Goal: Information Seeking & Learning: Learn about a topic

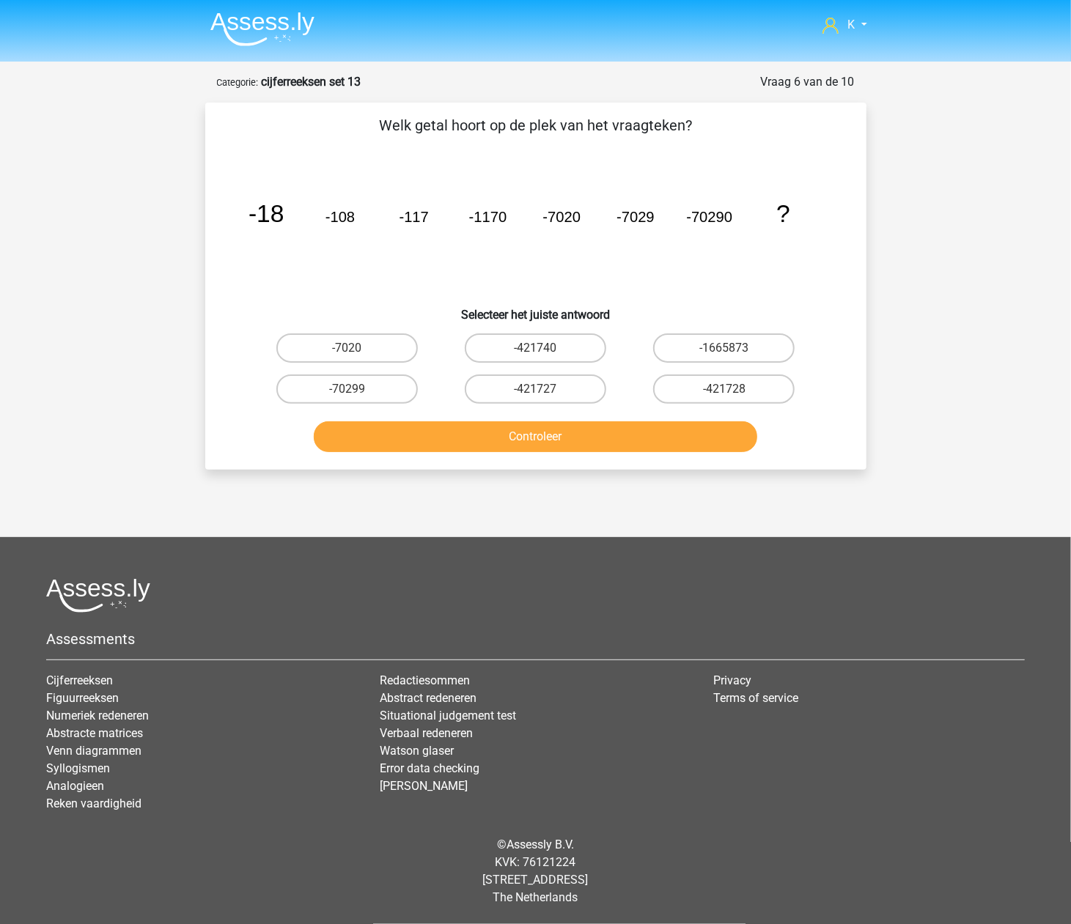
drag, startPoint x: 509, startPoint y: 384, endPoint x: 507, endPoint y: 411, distance: 27.2
click at [509, 384] on label "-421727" at bounding box center [535, 389] width 141 height 29
click at [535, 389] on input "-421727" at bounding box center [540, 394] width 10 height 10
radio input "true"
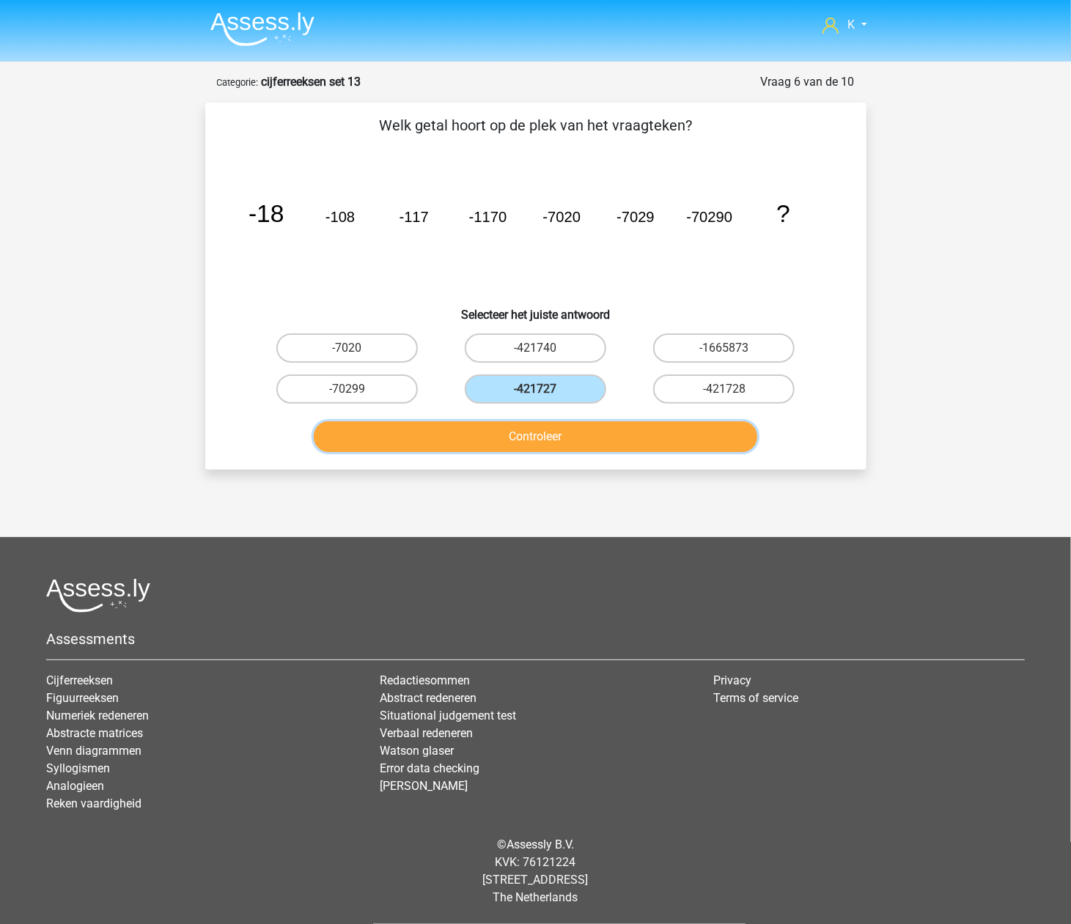
click at [500, 435] on button "Controleer" at bounding box center [535, 436] width 443 height 31
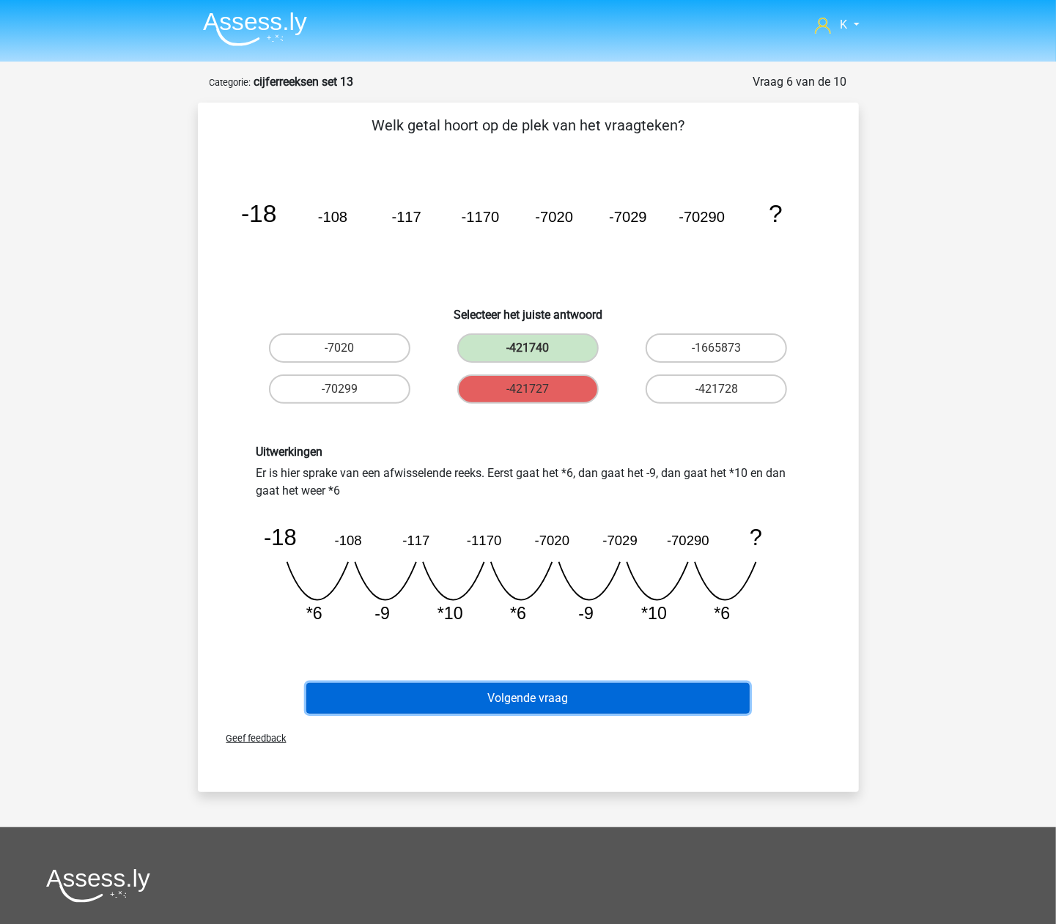
click at [566, 708] on button "Volgende vraag" at bounding box center [527, 698] width 443 height 31
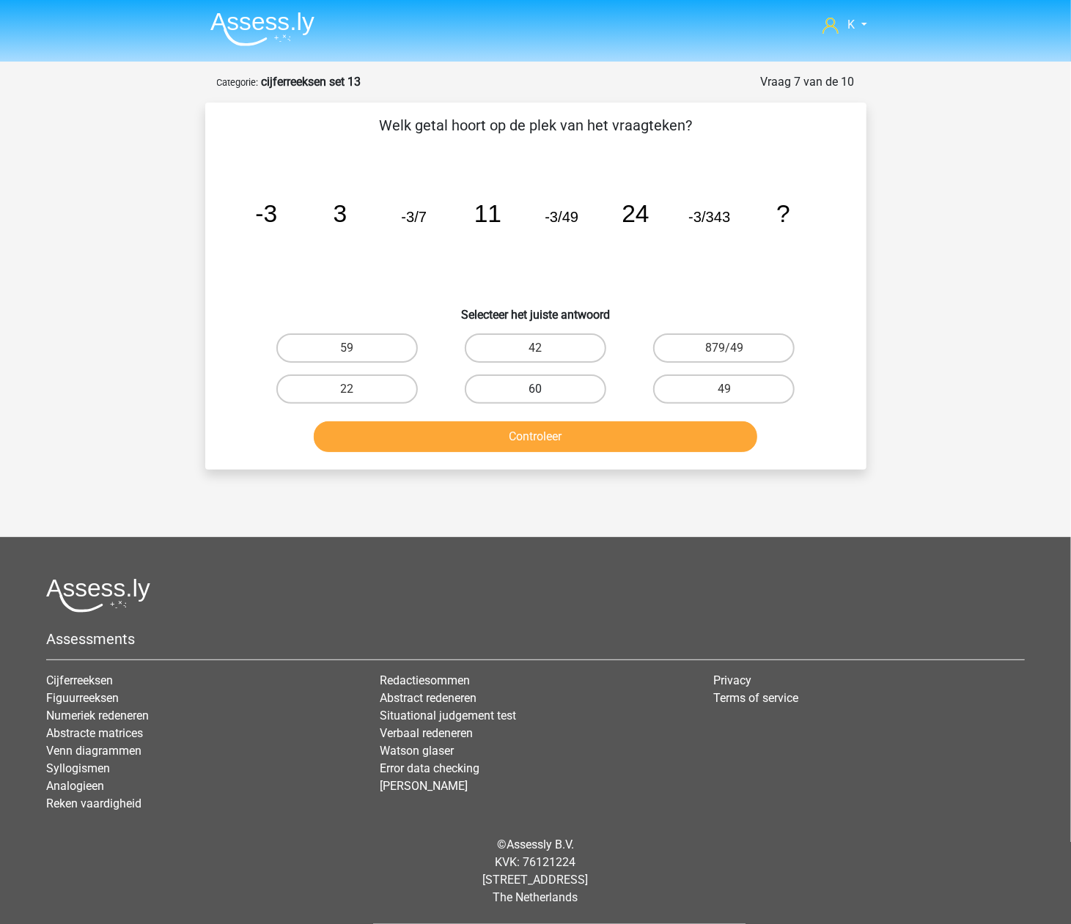
click at [546, 382] on label "60" at bounding box center [535, 389] width 141 height 29
click at [545, 389] on input "60" at bounding box center [540, 394] width 10 height 10
radio input "true"
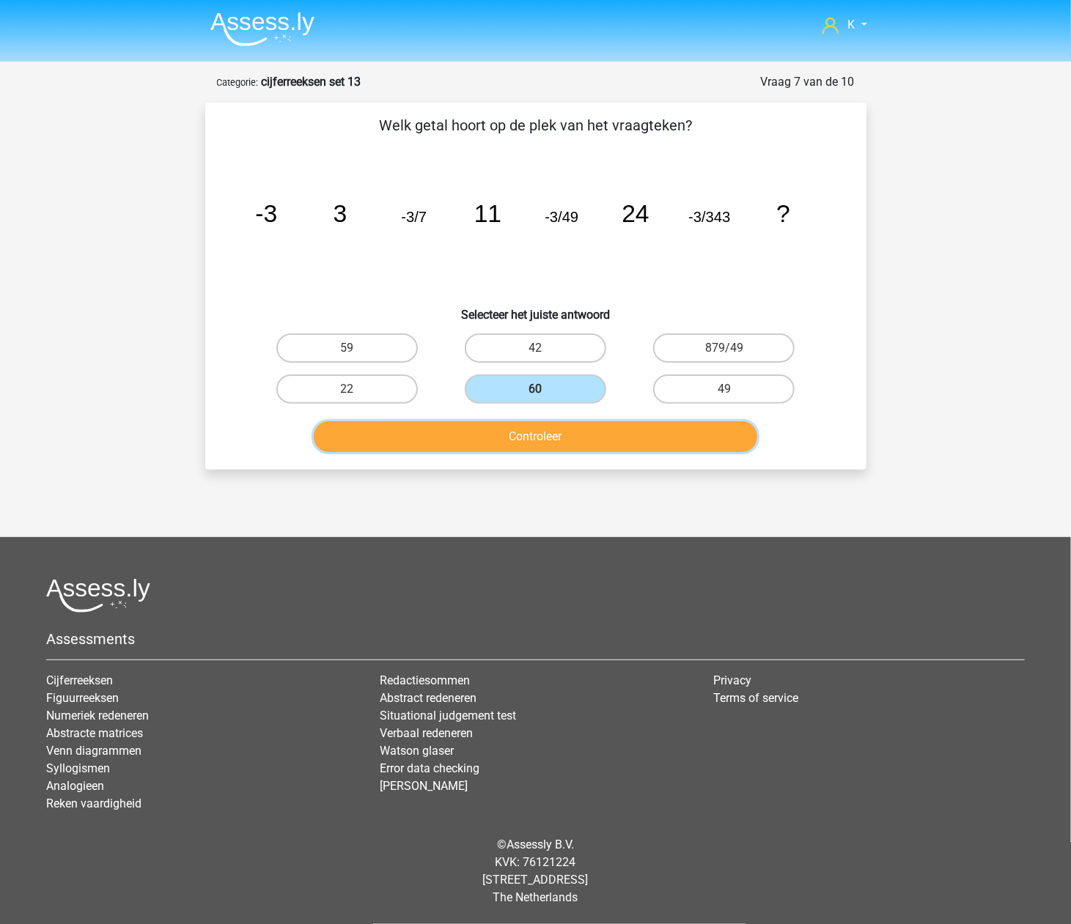
click at [540, 443] on button "Controleer" at bounding box center [535, 436] width 443 height 31
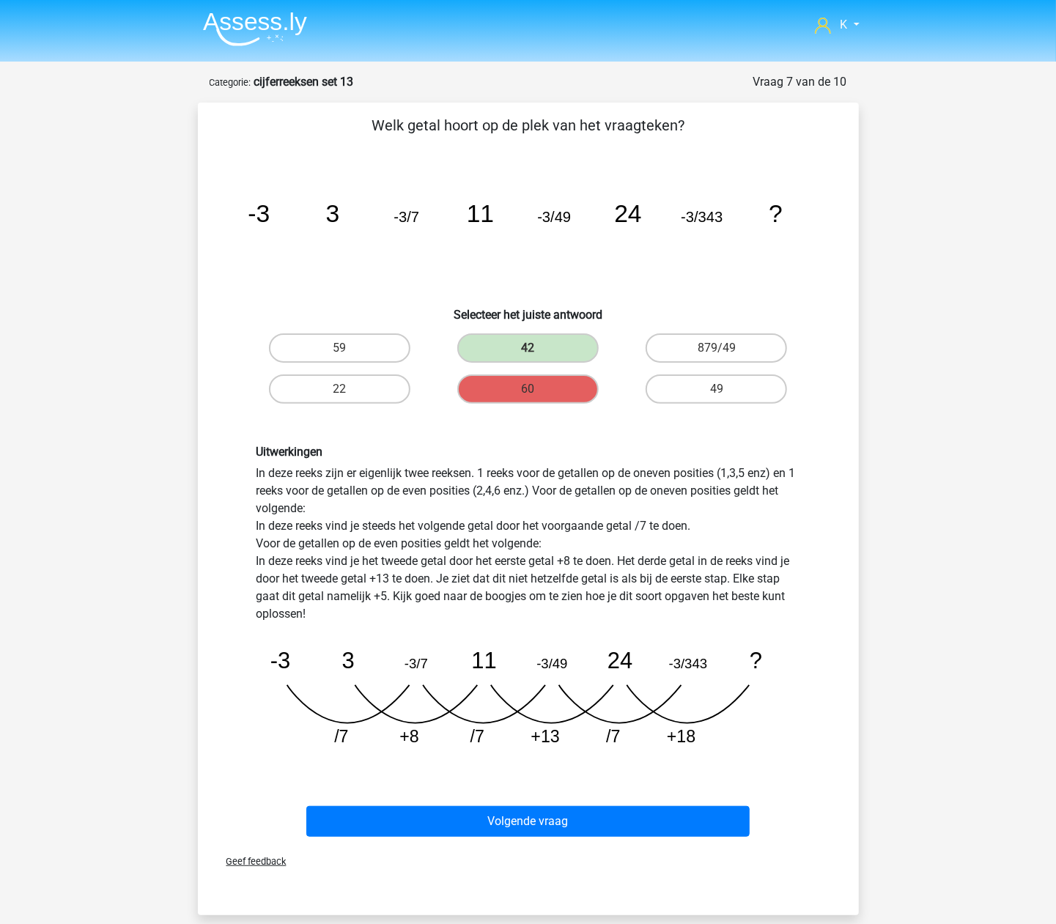
click at [623, 800] on div "Volgende vraag" at bounding box center [528, 819] width 614 height 48
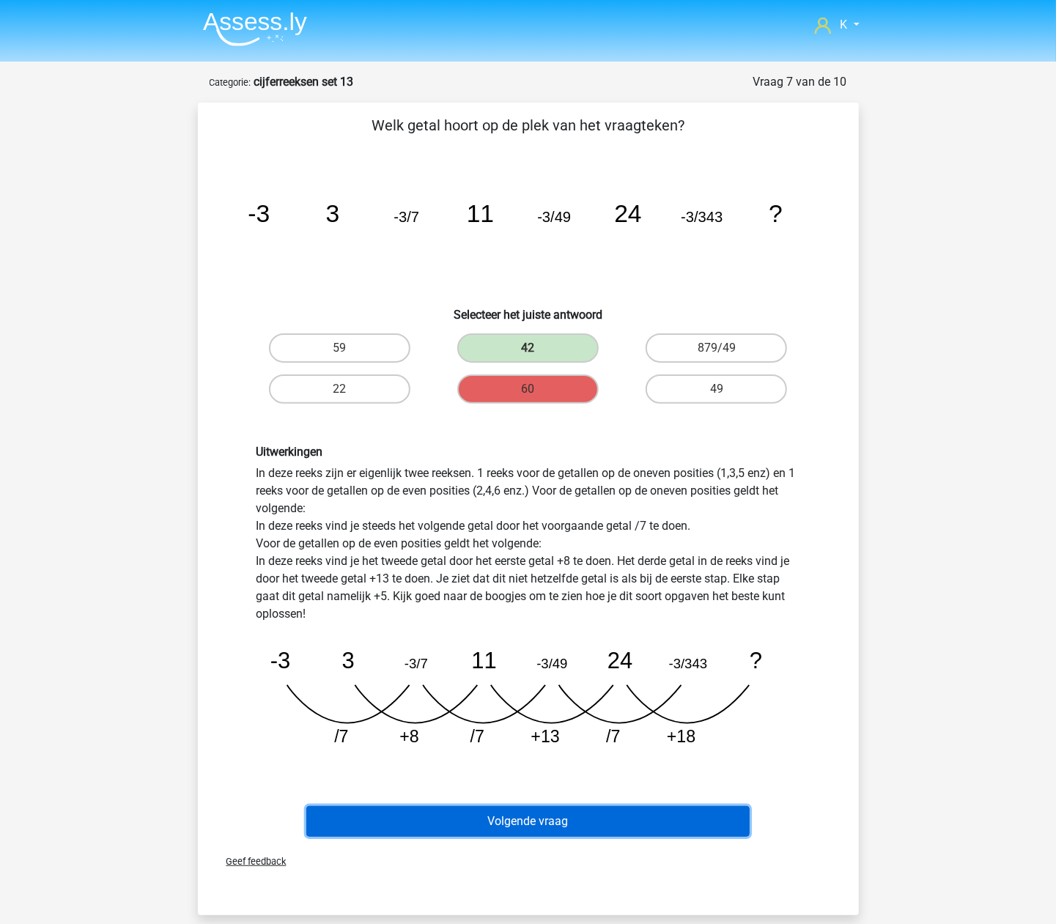
click at [614, 813] on button "Volgende vraag" at bounding box center [527, 821] width 443 height 31
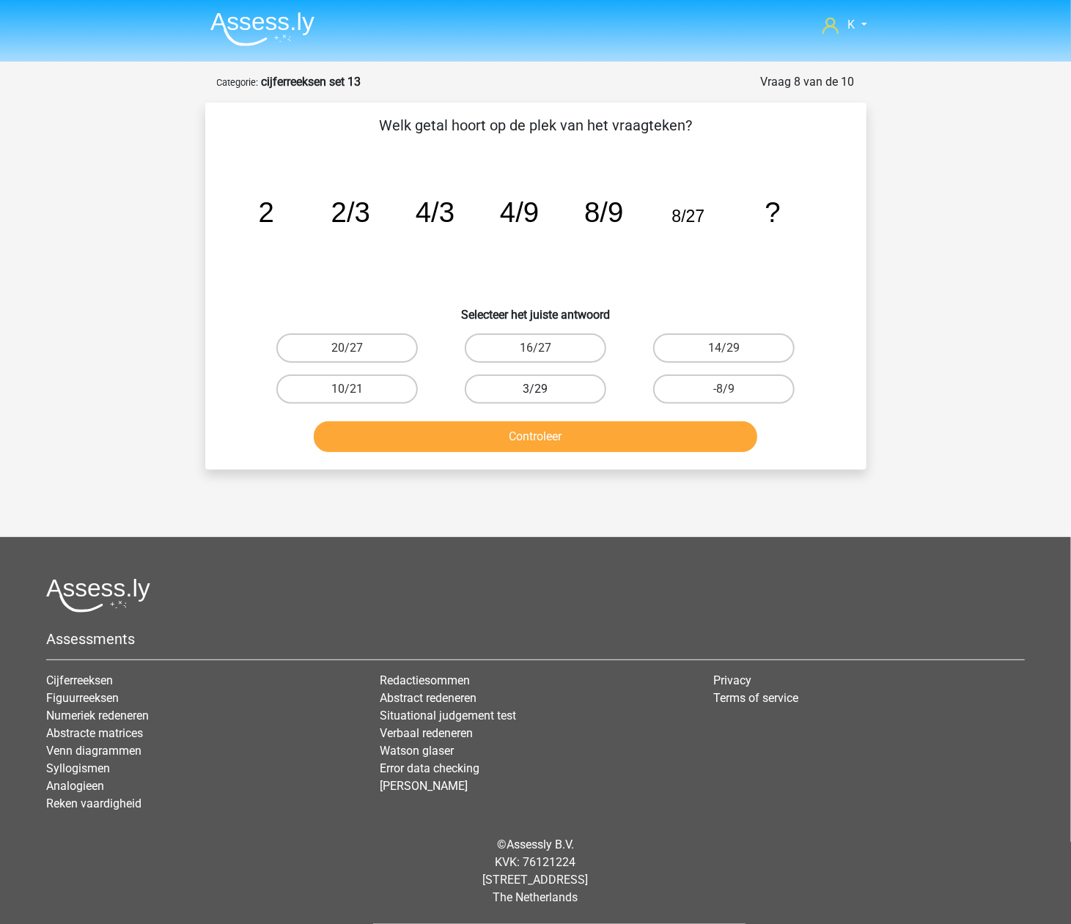
click at [506, 399] on label "3/29" at bounding box center [535, 389] width 141 height 29
click at [535, 399] on input "3/29" at bounding box center [540, 394] width 10 height 10
radio input "true"
click at [554, 394] on label "3/29" at bounding box center [535, 389] width 141 height 29
click at [545, 394] on input "3/29" at bounding box center [540, 394] width 10 height 10
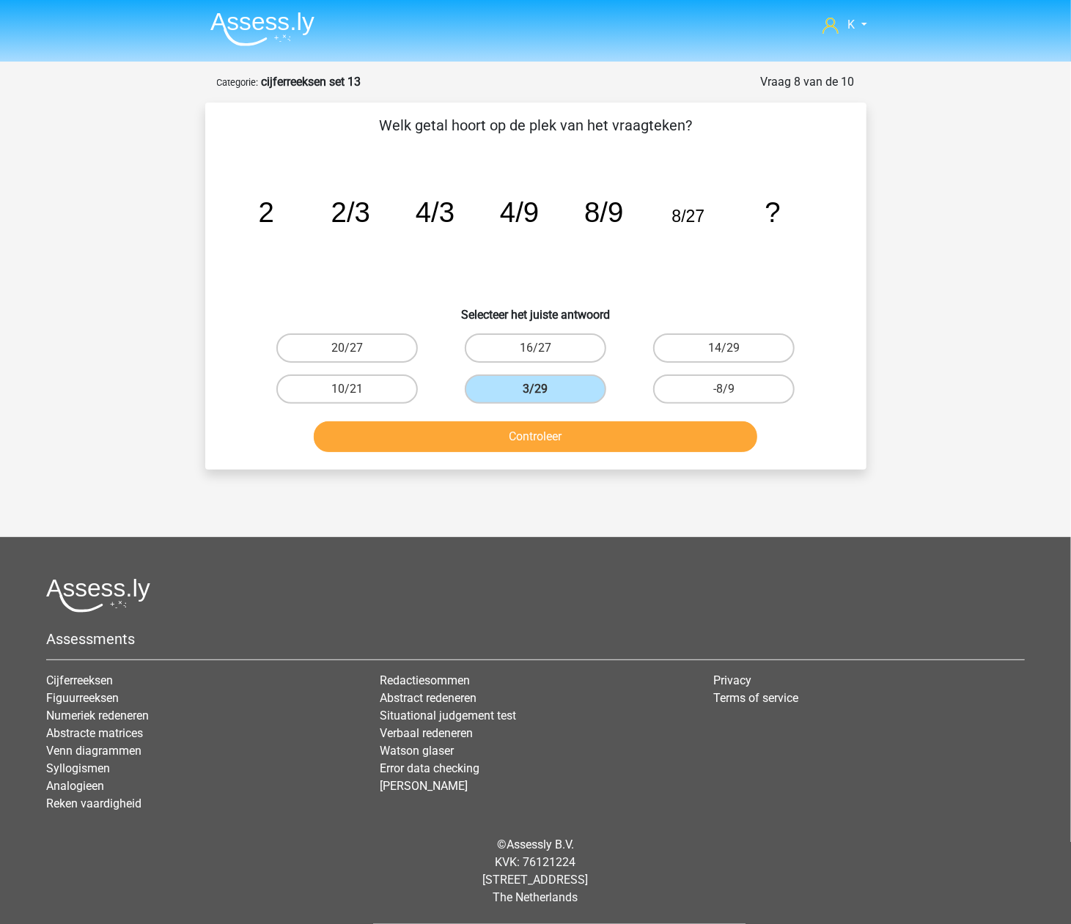
click at [651, 321] on h6 "Selecteer het juiste antwoord" at bounding box center [536, 309] width 614 height 26
click at [611, 432] on button "Controleer" at bounding box center [535, 436] width 443 height 31
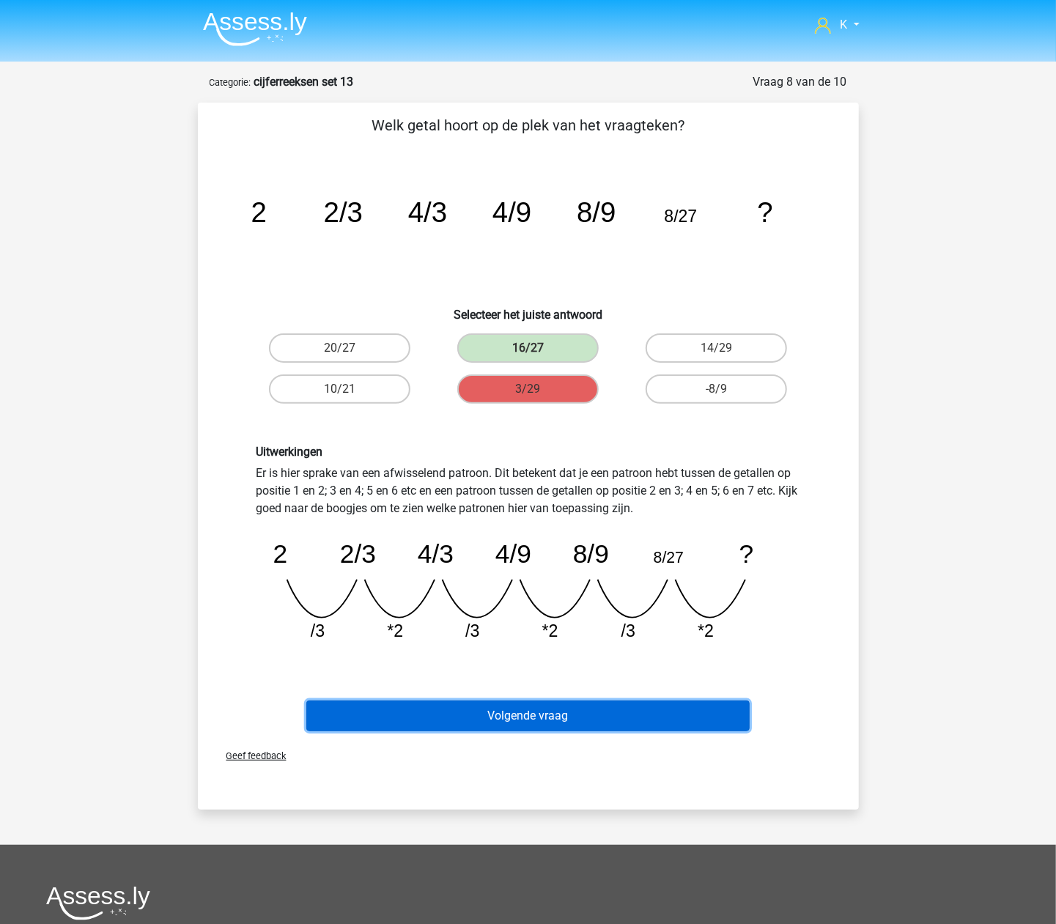
drag, startPoint x: 596, startPoint y: 724, endPoint x: 599, endPoint y: 711, distance: 13.5
click at [596, 725] on button "Volgende vraag" at bounding box center [527, 716] width 443 height 31
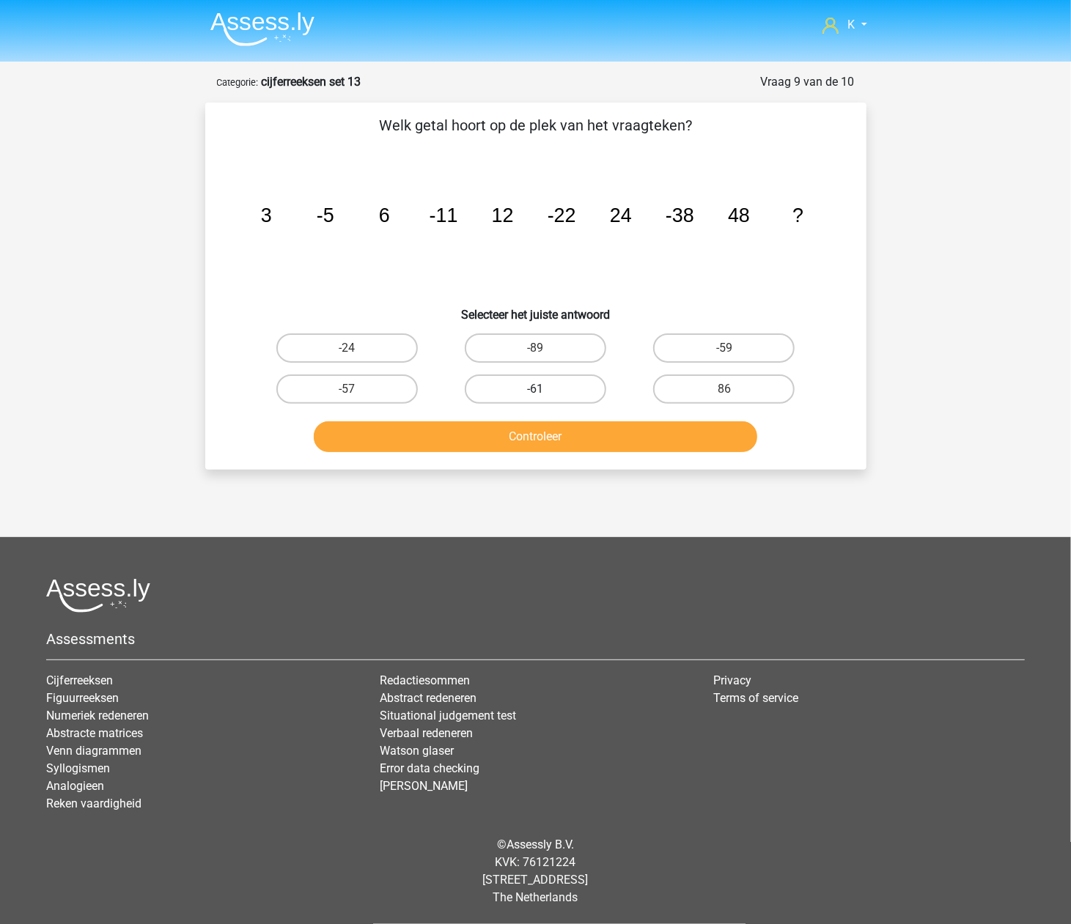
click at [540, 397] on label "-61" at bounding box center [535, 389] width 141 height 29
click at [540, 397] on input "-61" at bounding box center [540, 394] width 10 height 10
radio input "true"
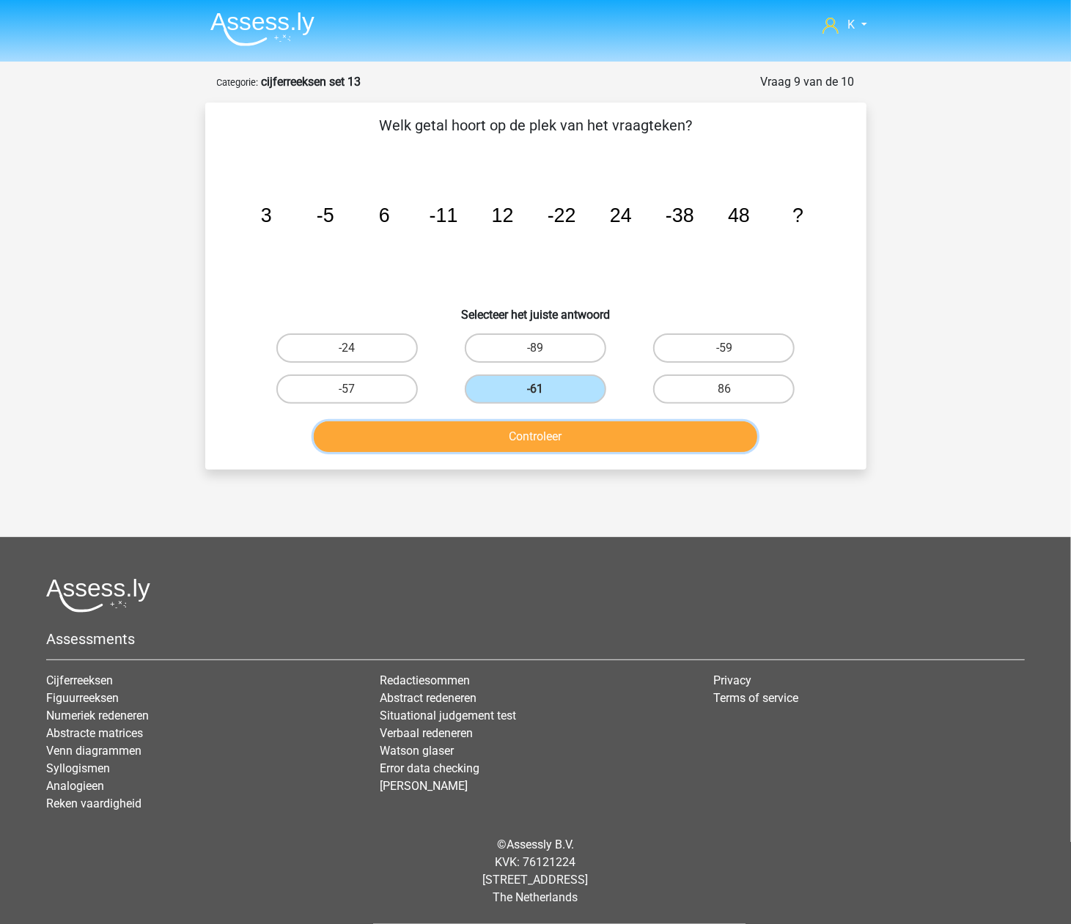
click at [544, 430] on button "Controleer" at bounding box center [535, 436] width 443 height 31
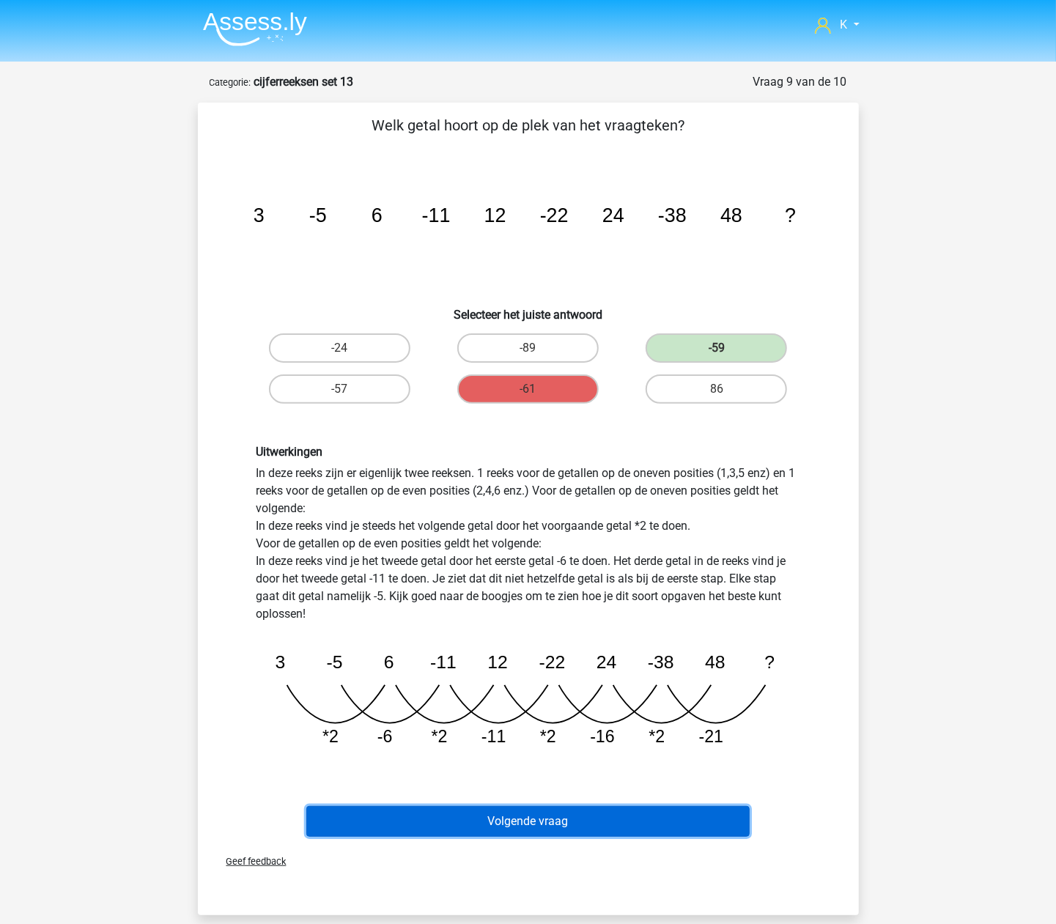
click at [575, 810] on button "Volgende vraag" at bounding box center [527, 821] width 443 height 31
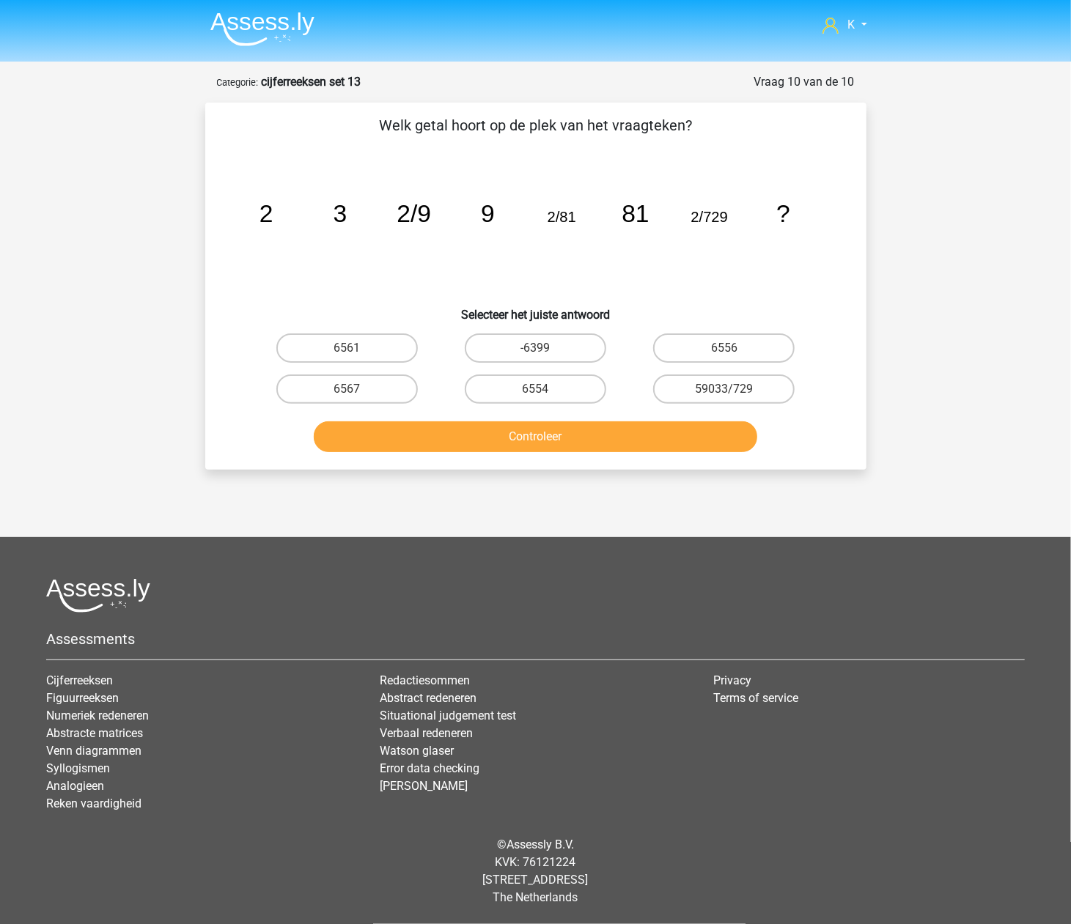
click at [541, 393] on input "6554" at bounding box center [540, 394] width 10 height 10
radio input "true"
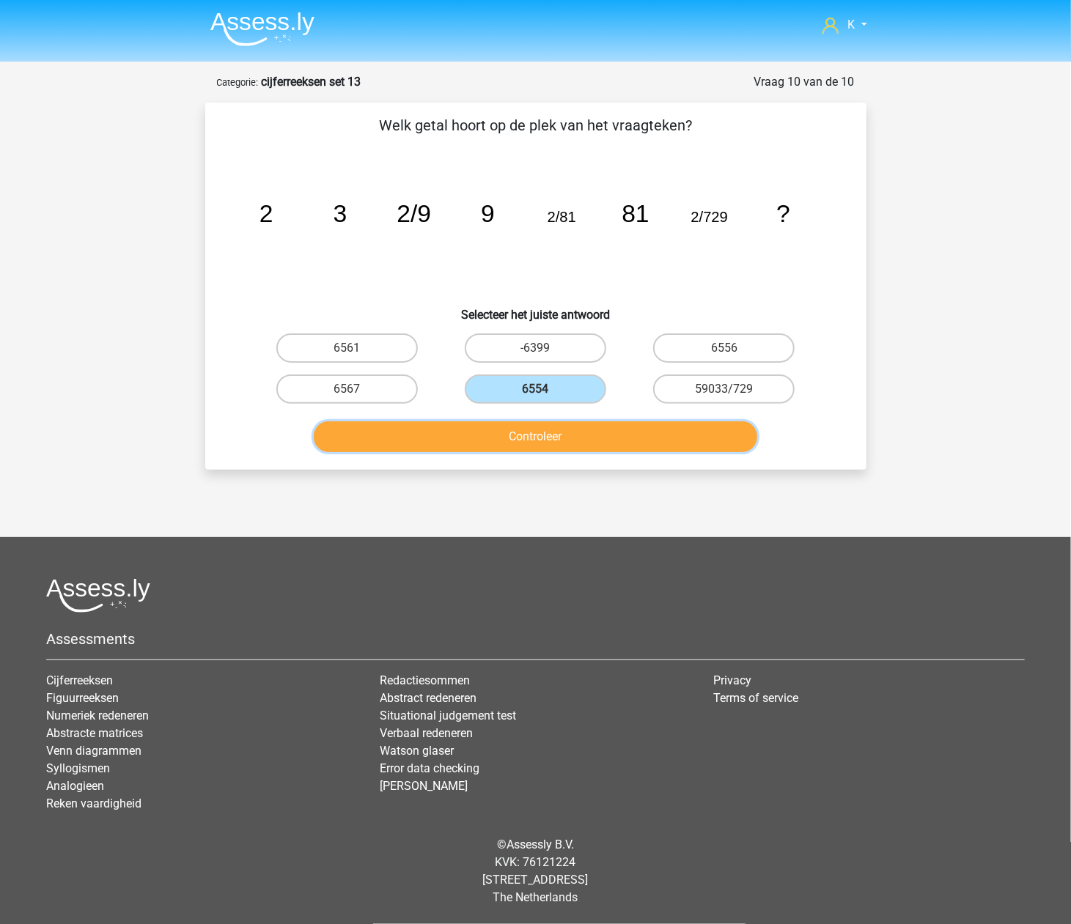
click at [544, 440] on button "Controleer" at bounding box center [535, 436] width 443 height 31
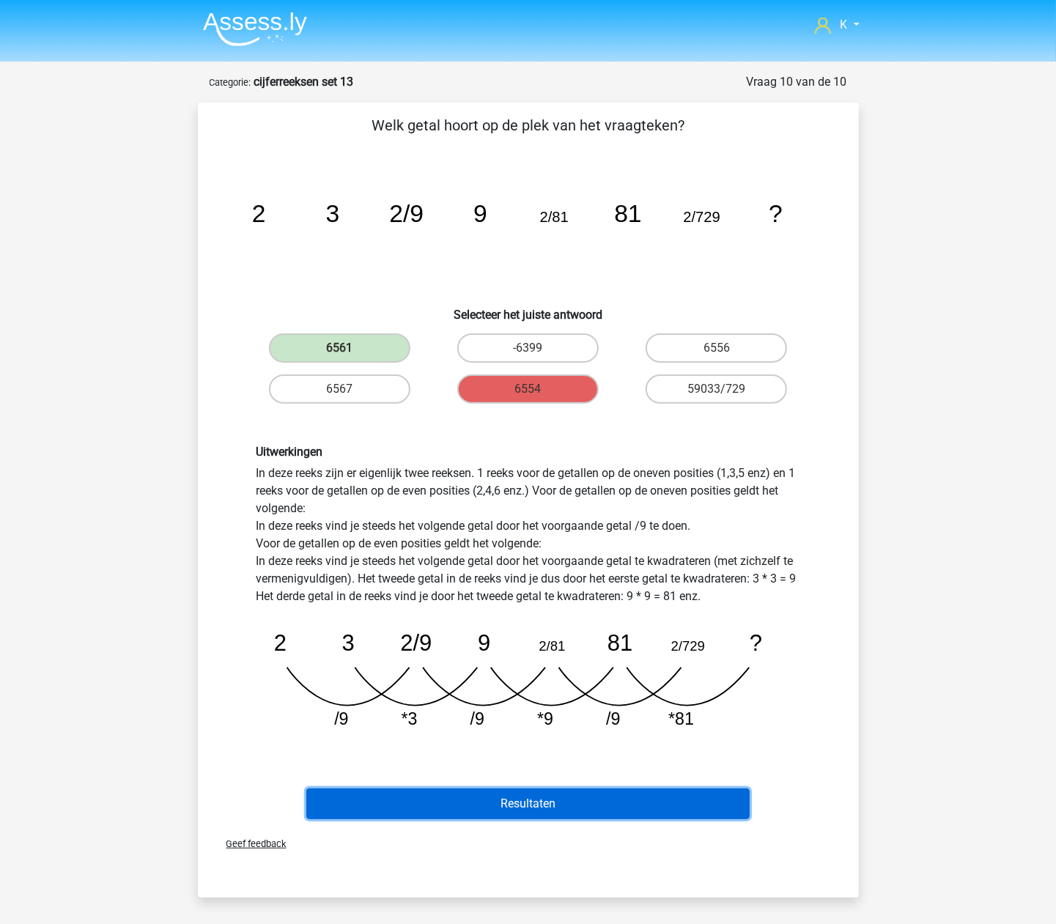
click at [564, 798] on button "Resultaten" at bounding box center [527, 804] width 443 height 31
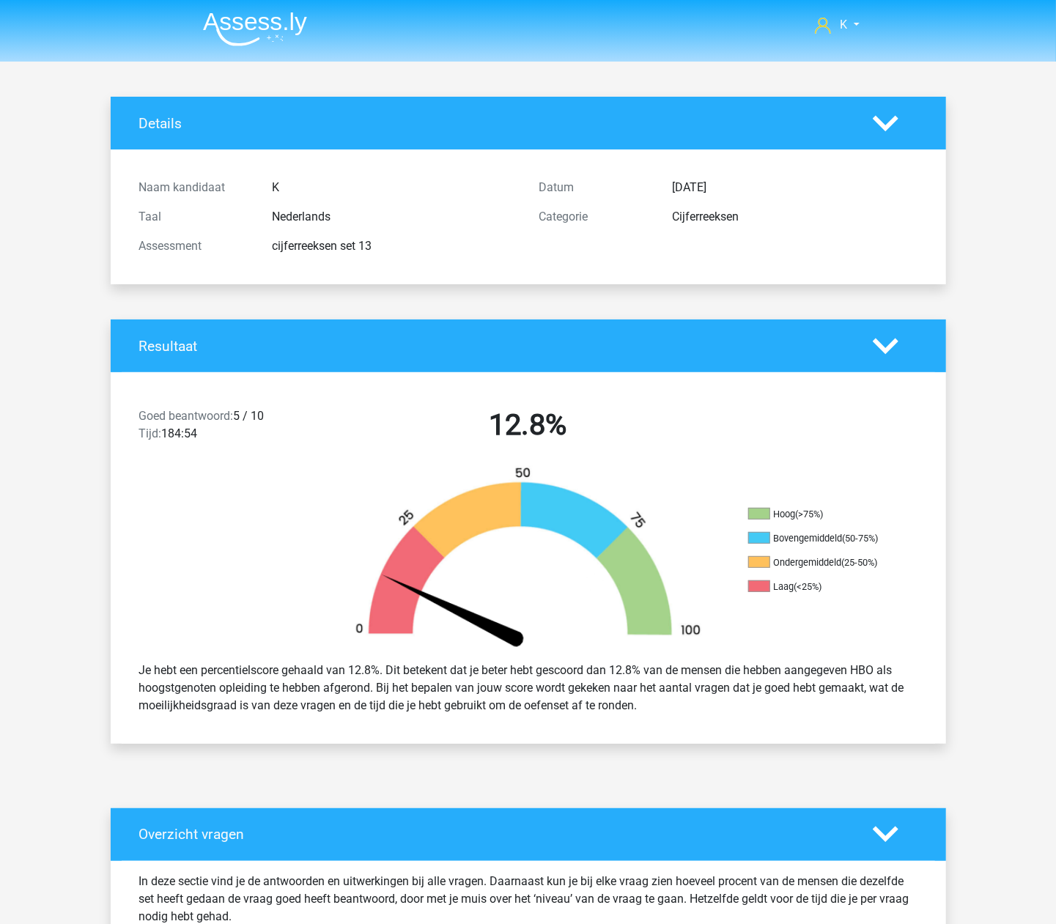
click at [243, 25] on img at bounding box center [255, 29] width 104 height 34
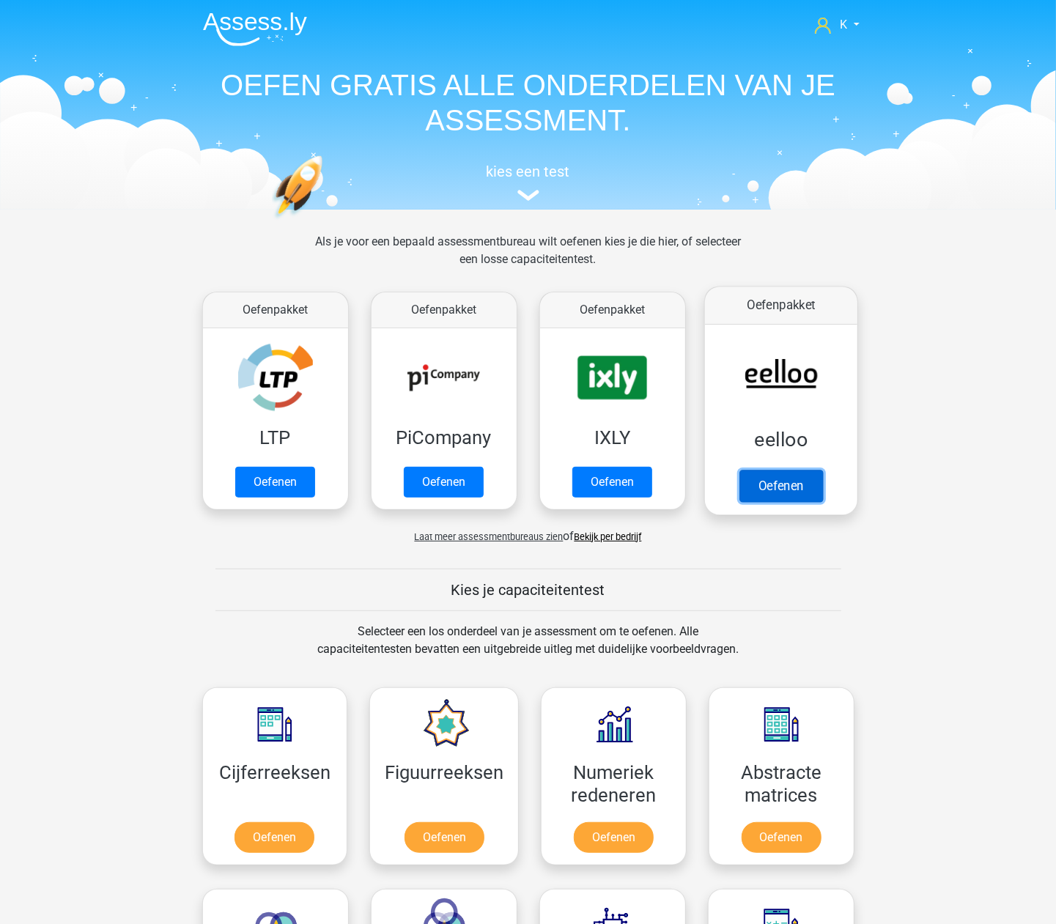
click at [784, 484] on link "Oefenen" at bounding box center [781, 486] width 84 height 32
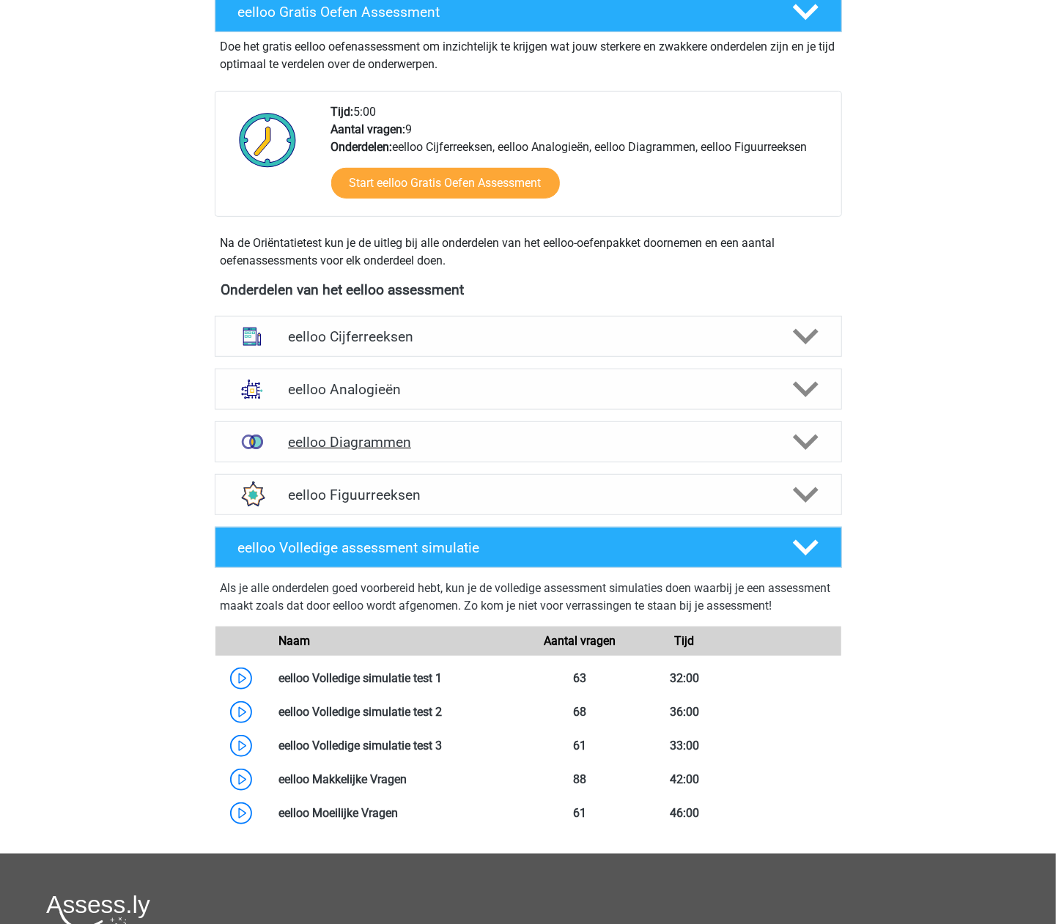
scroll to position [293, 0]
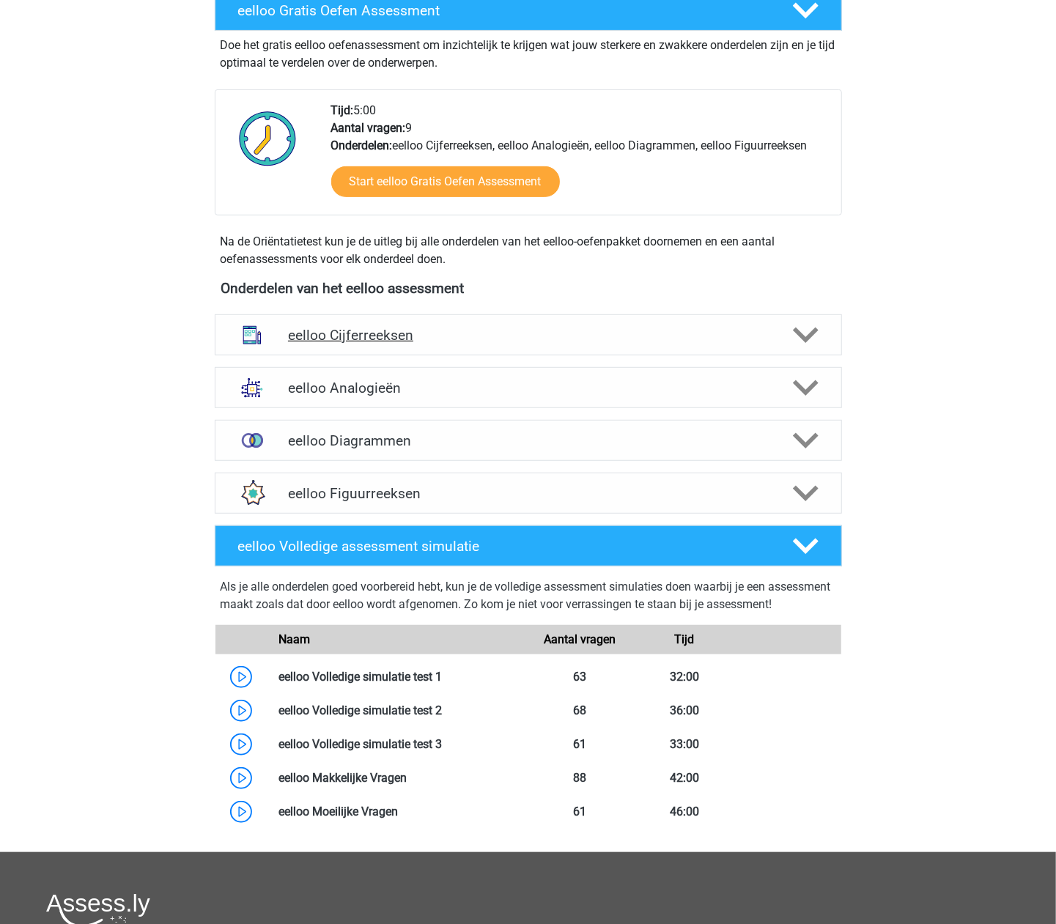
click at [397, 336] on h4 "eelloo Cijferreeksen" at bounding box center [528, 335] width 480 height 17
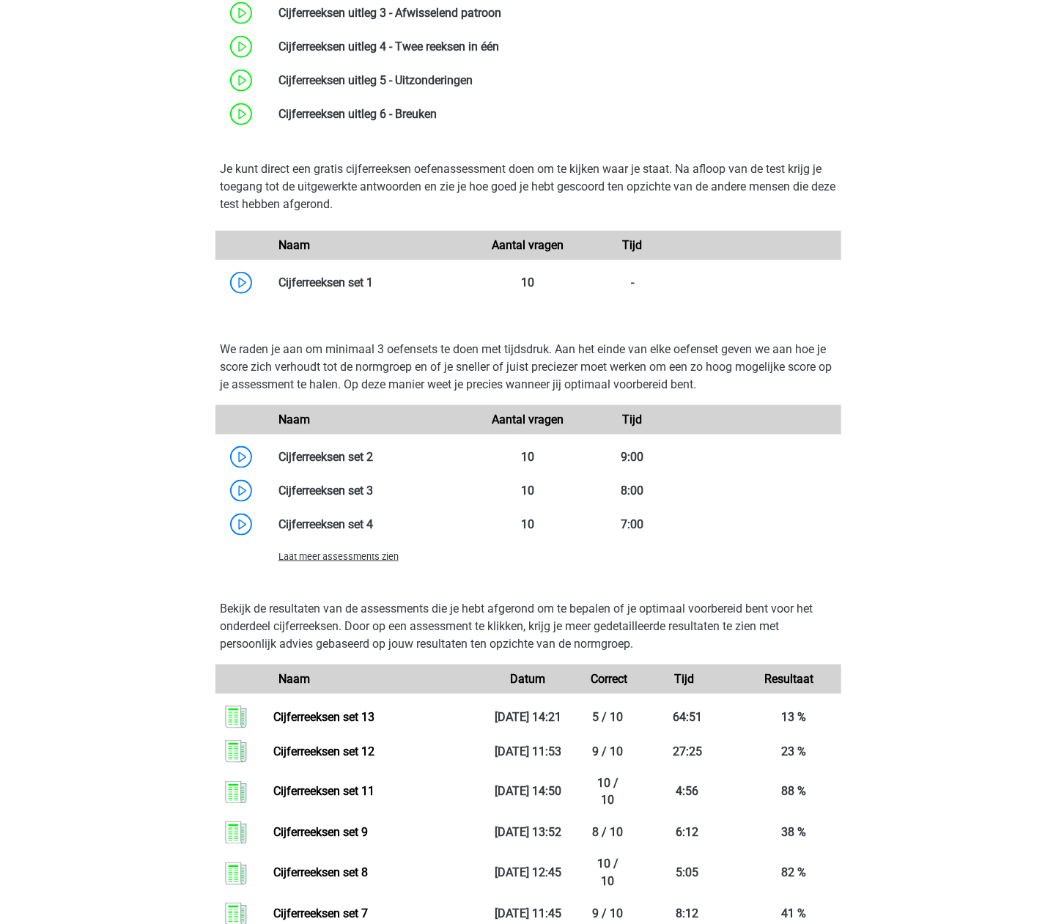
scroll to position [880, 0]
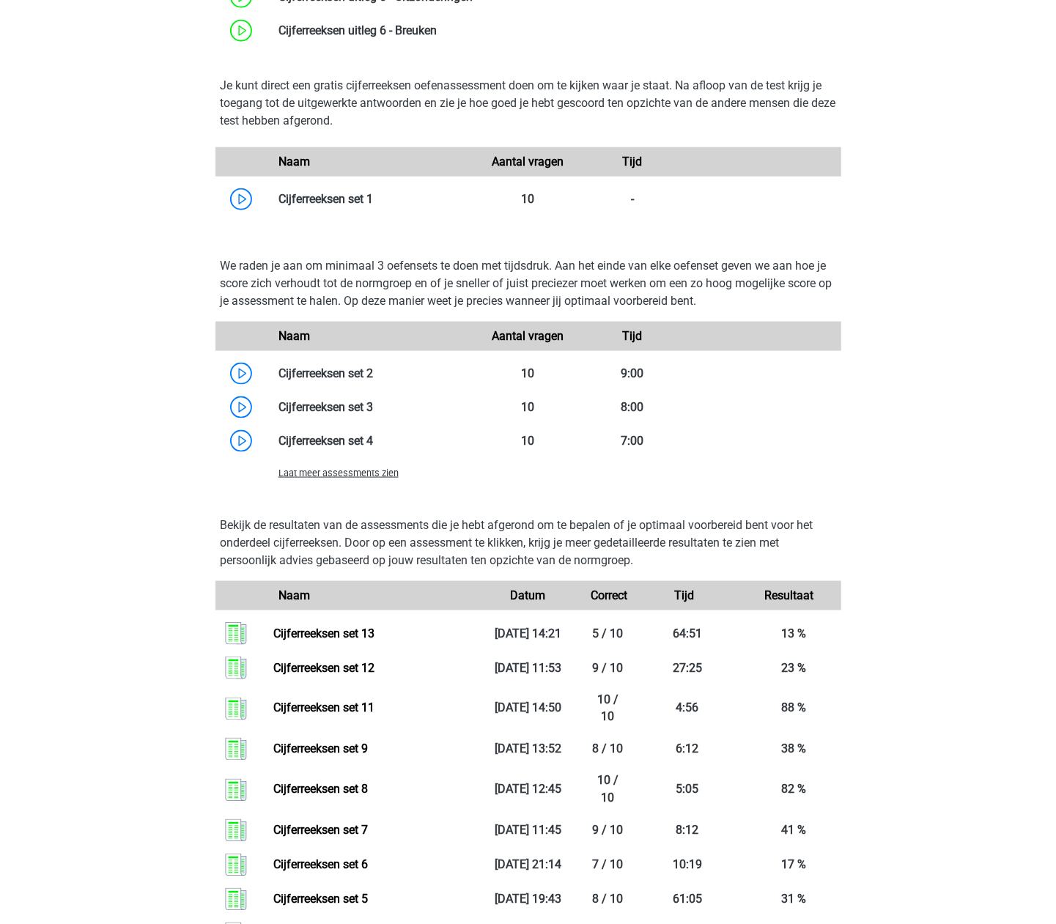
click at [374, 472] on span "Laat meer assessments zien" at bounding box center [339, 473] width 120 height 11
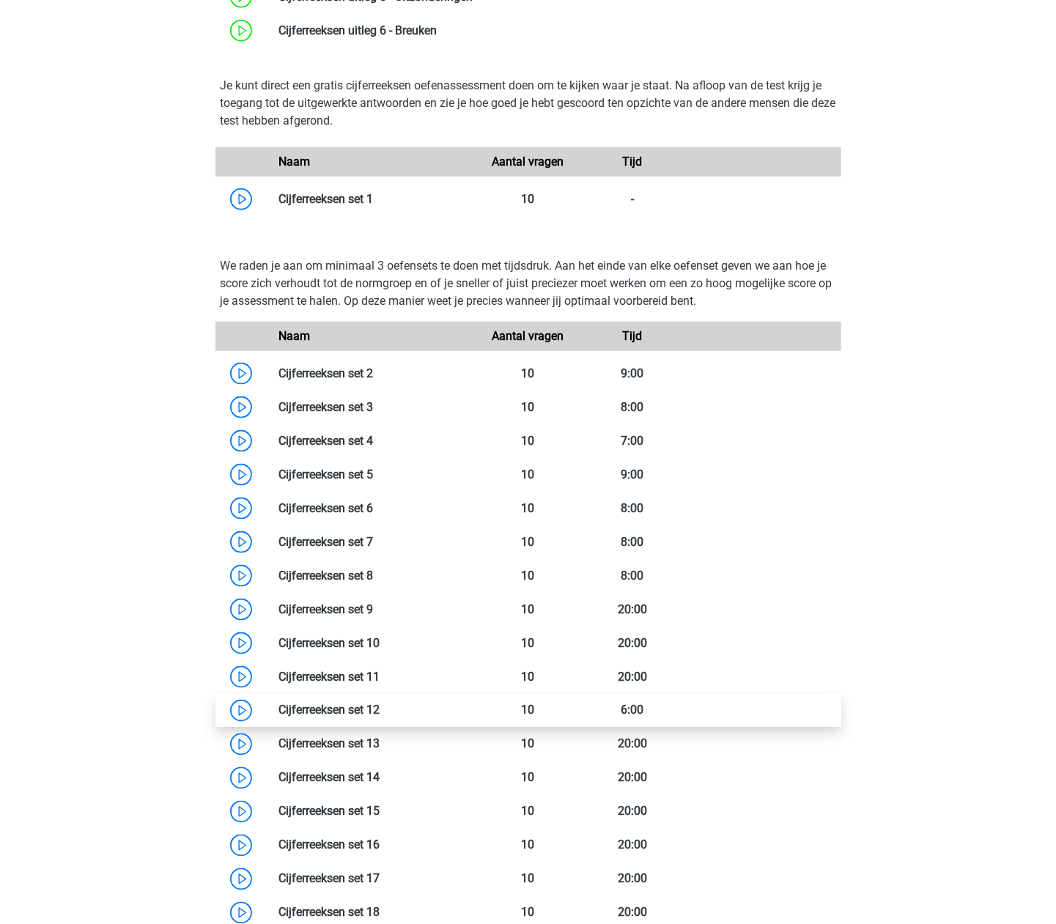
click at [380, 707] on link at bounding box center [380, 711] width 0 height 14
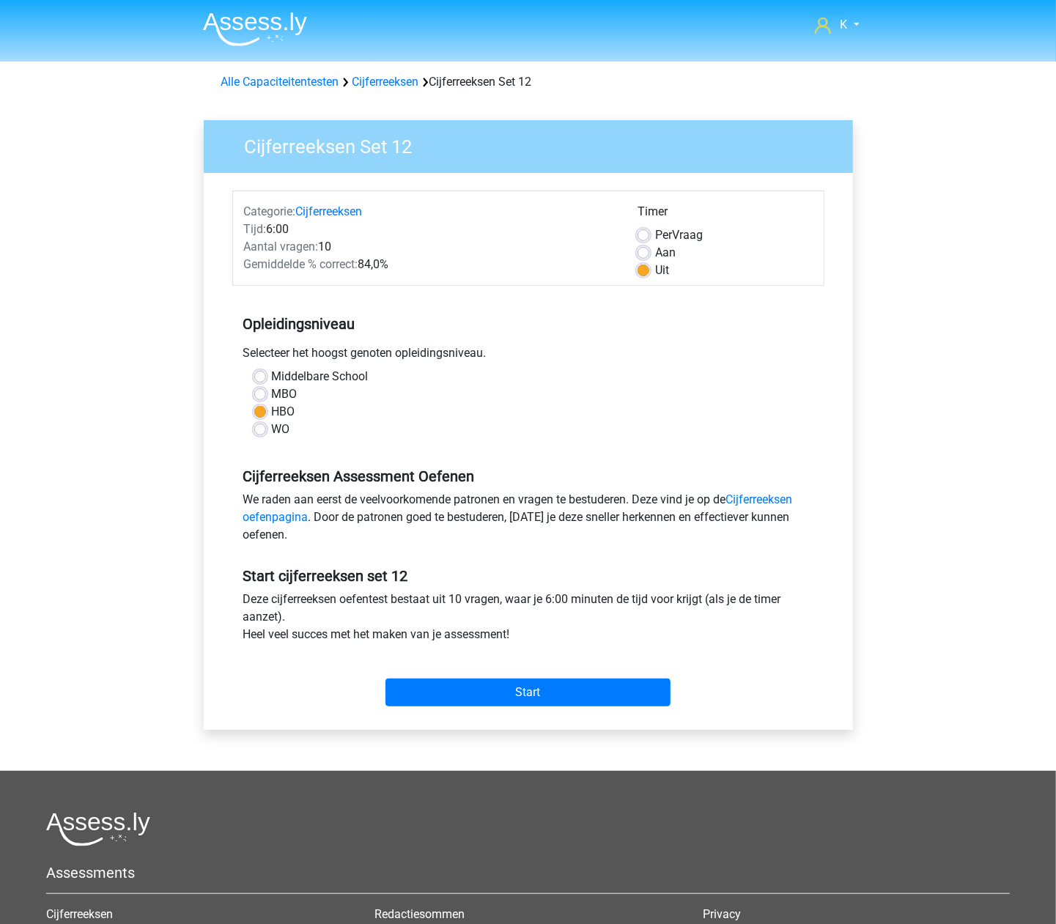
click at [655, 232] on span "Per" at bounding box center [663, 235] width 17 height 14
click at [649, 232] on input "Per Vraag" at bounding box center [644, 234] width 12 height 15
radio input "true"
click at [525, 683] on input "Start" at bounding box center [528, 693] width 285 height 28
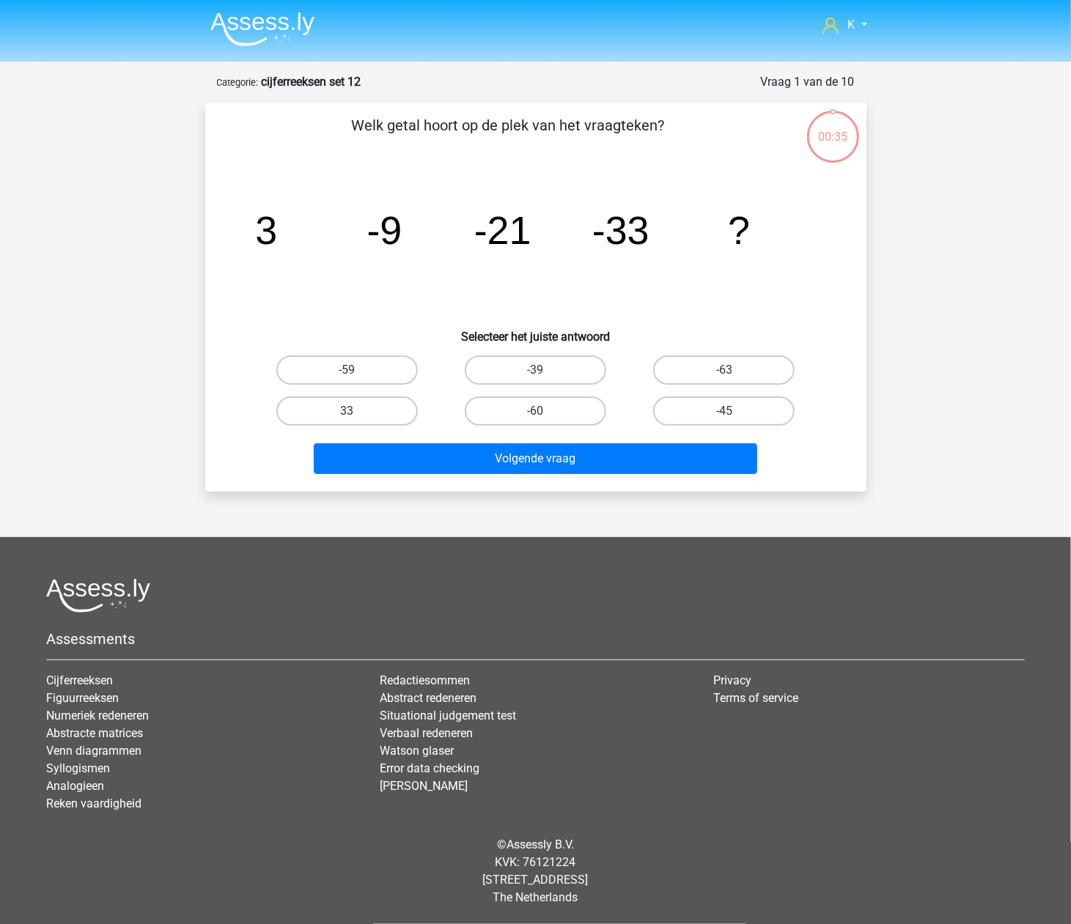
click at [540, 413] on input "-60" at bounding box center [540, 416] width 10 height 10
radio input "true"
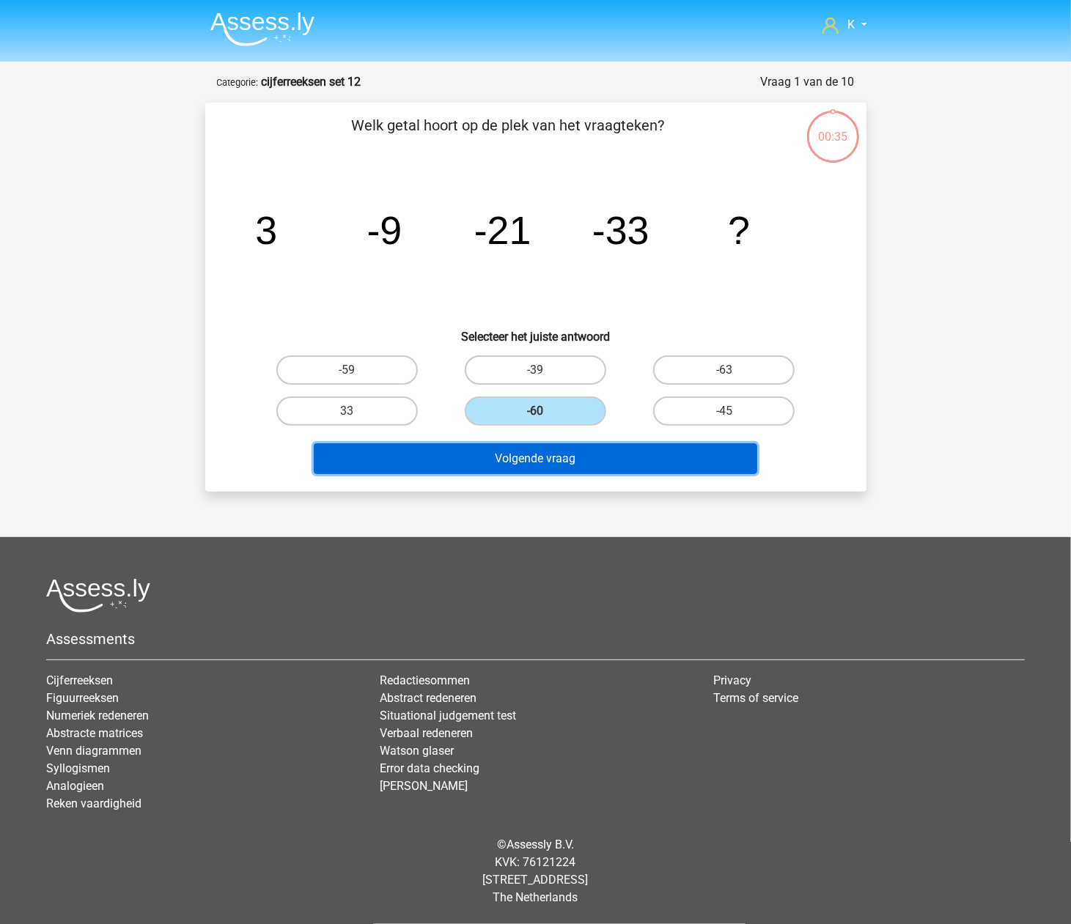
click at [537, 465] on button "Volgende vraag" at bounding box center [535, 458] width 443 height 31
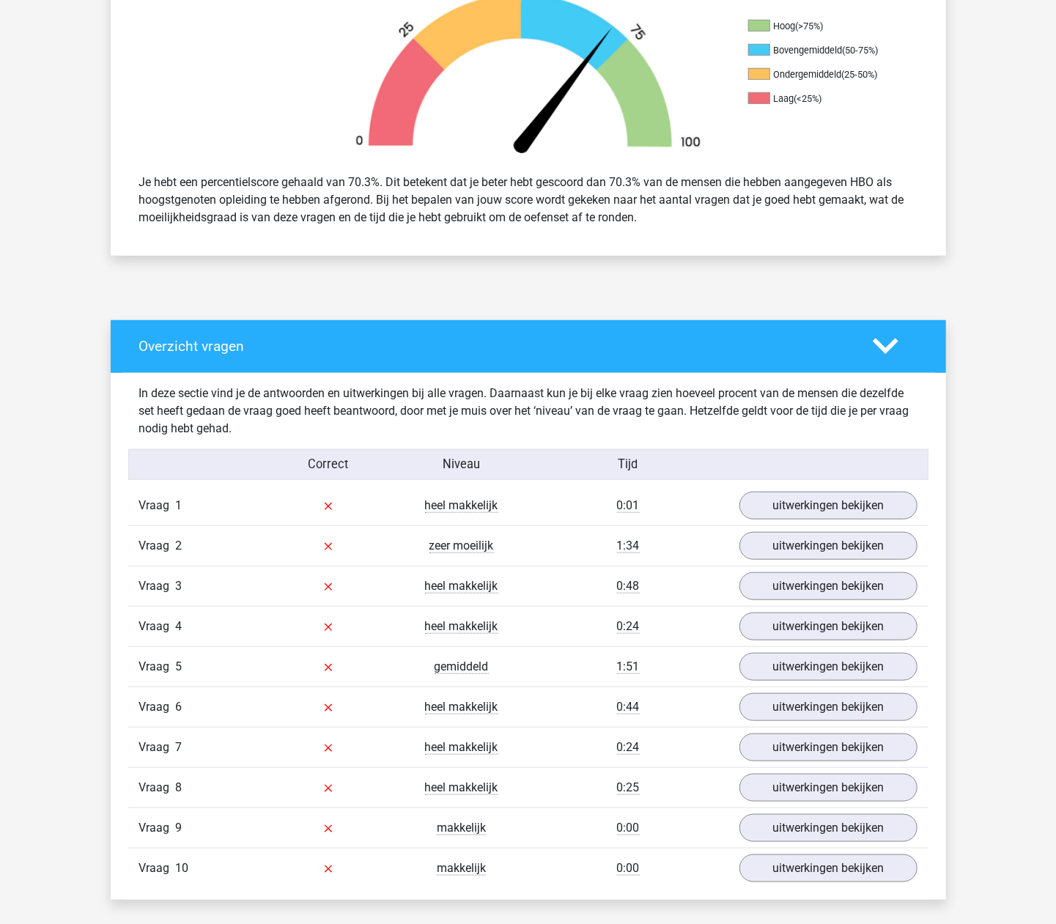
scroll to position [195, 0]
